Goal: Find specific fact: Find specific fact

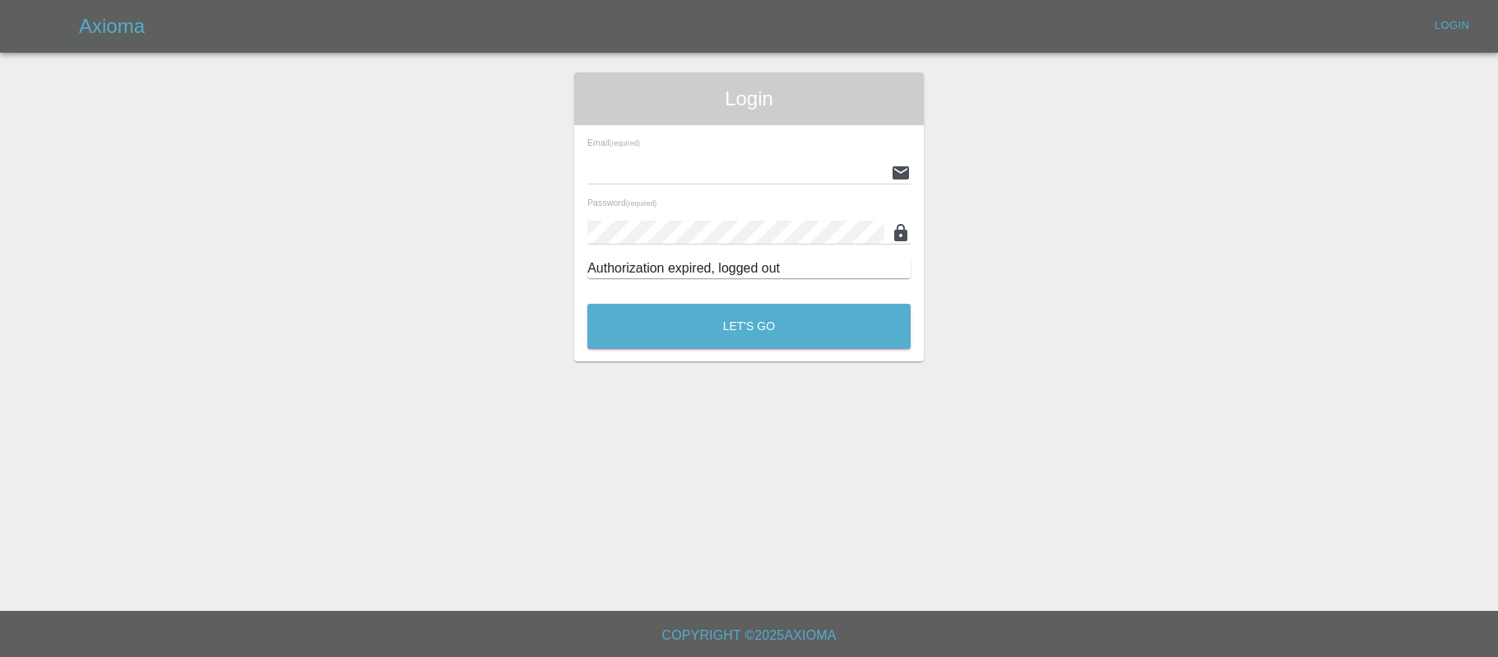
type input "stefano.sironi@axioma.co.uk"
click at [739, 339] on button "Let's Go" at bounding box center [749, 326] width 323 height 45
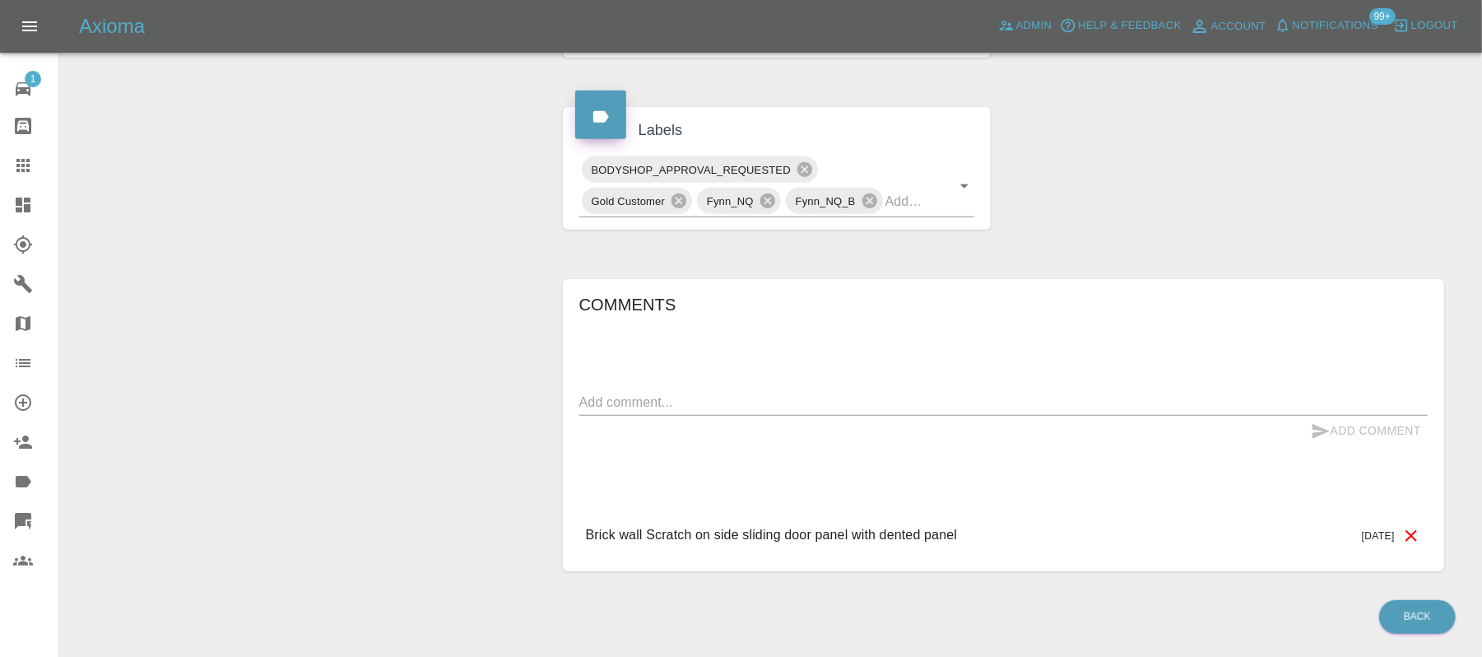
scroll to position [538, 0]
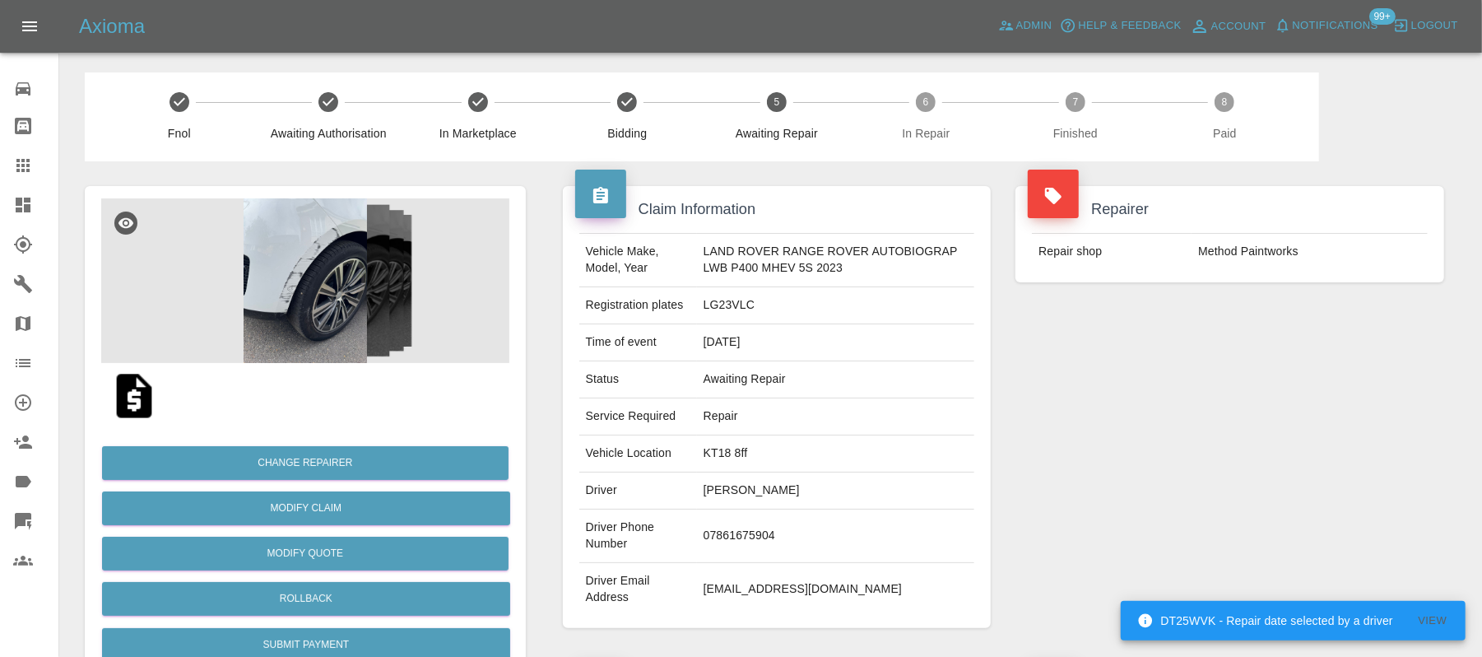
click at [719, 590] on td "[EMAIL_ADDRESS][DOMAIN_NAME]" at bounding box center [836, 589] width 278 height 53
copy div "[EMAIL_ADDRESS][DOMAIN_NAME]"
